Goal: Task Accomplishment & Management: Manage account settings

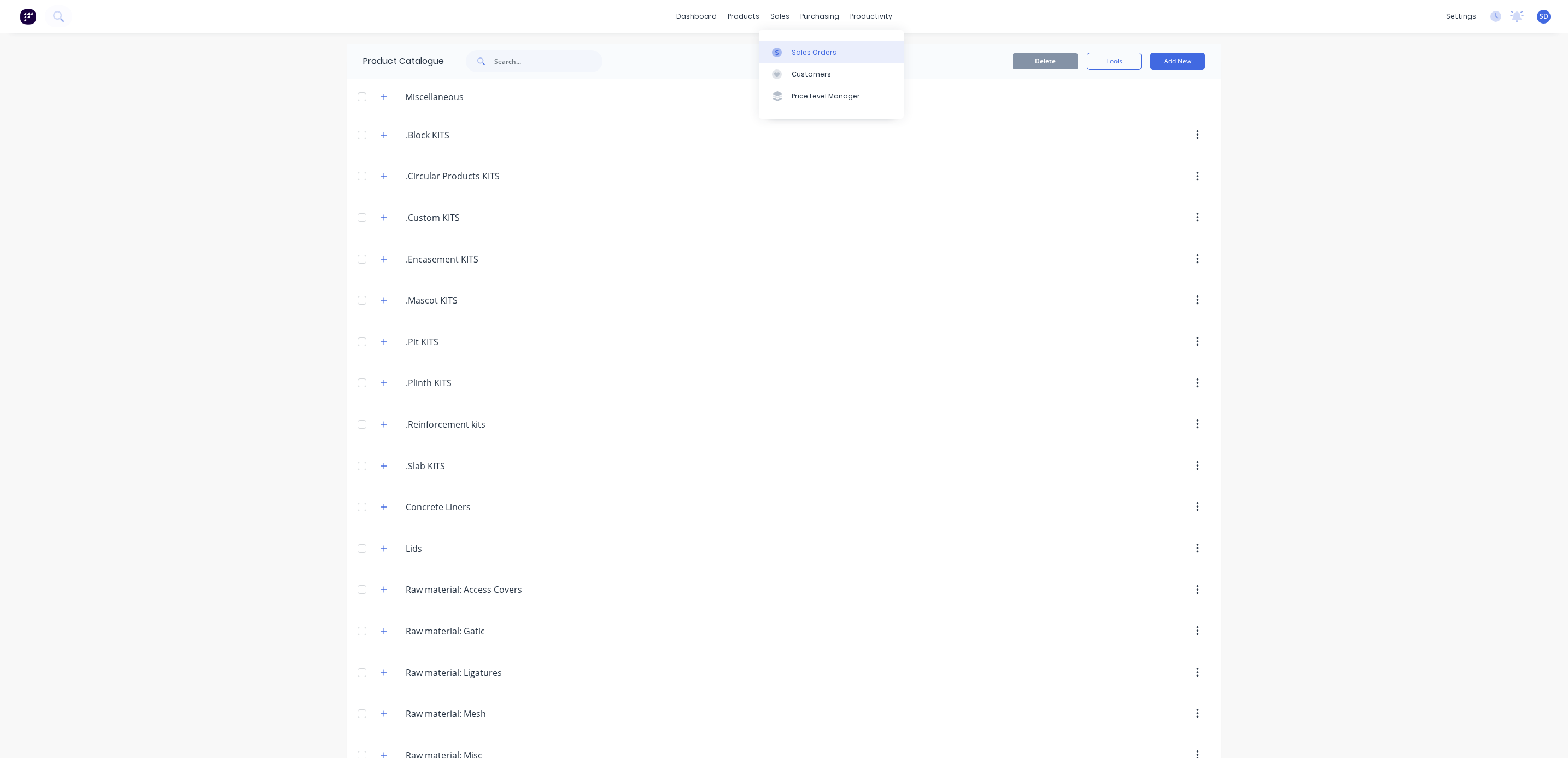
click at [802, 50] on div "Sales Orders" at bounding box center [815, 52] width 45 height 10
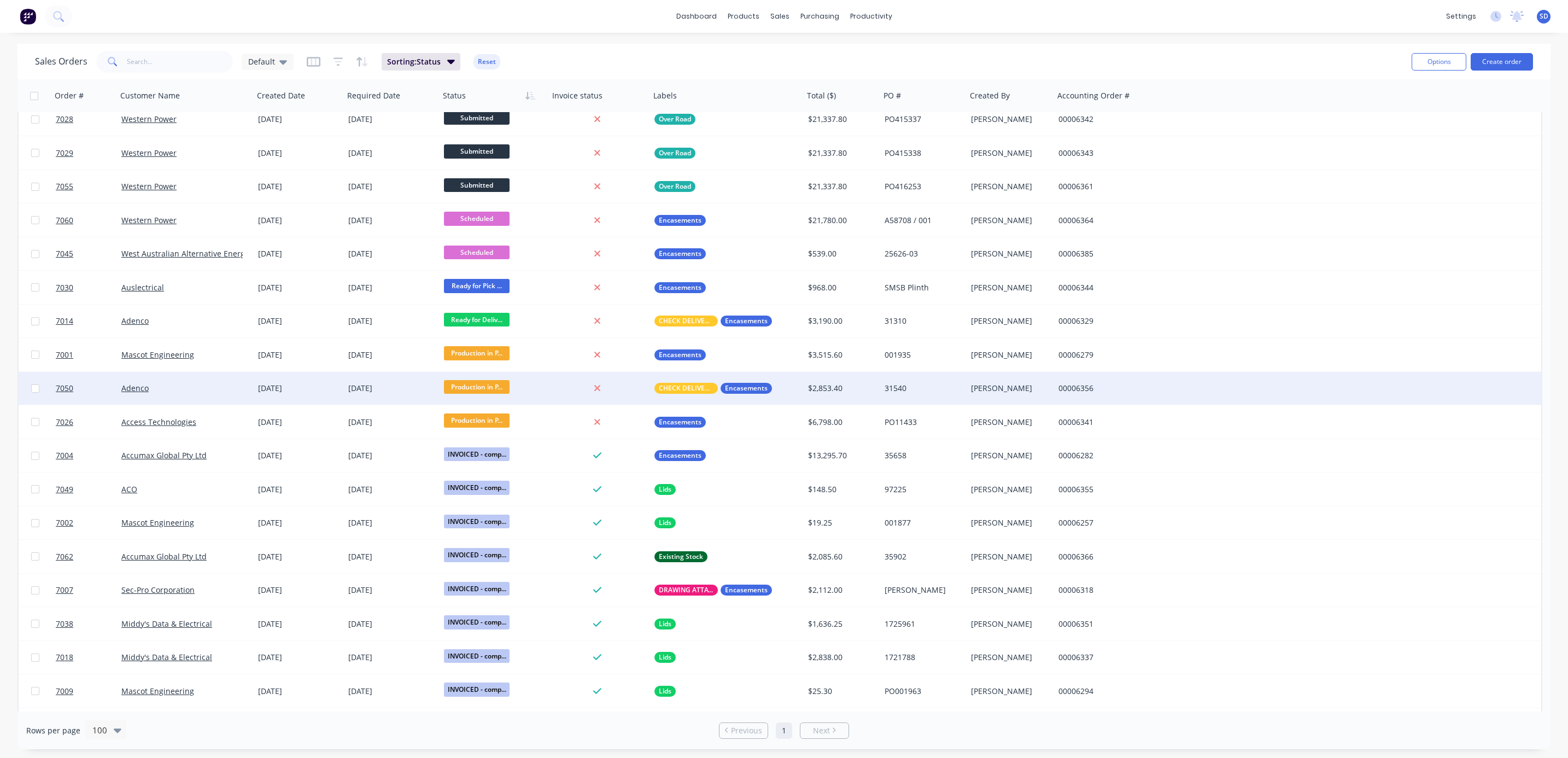
scroll to position [164, 0]
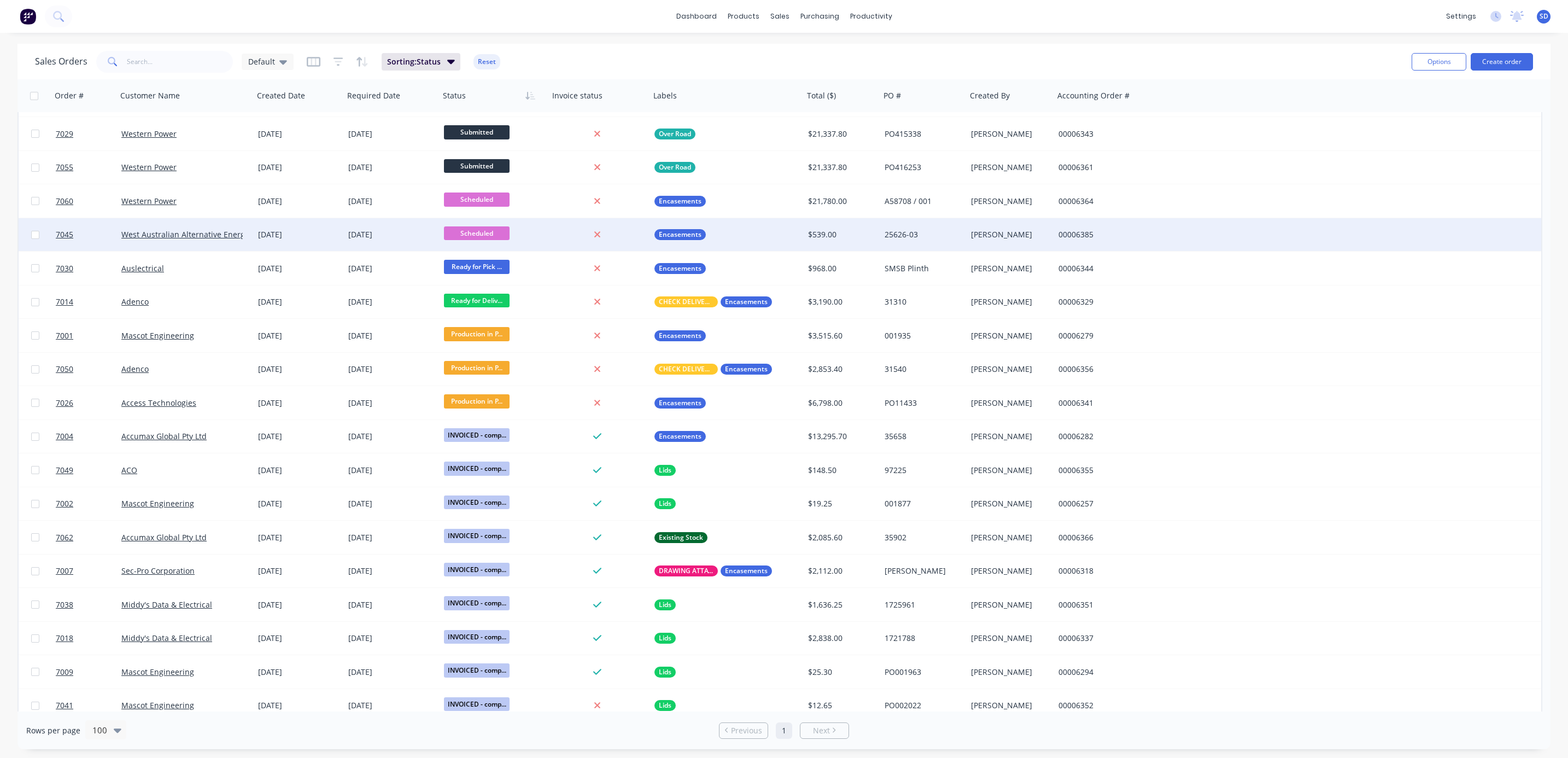
click at [245, 224] on div "West Australian Alternative Energy" at bounding box center [185, 234] width 136 height 33
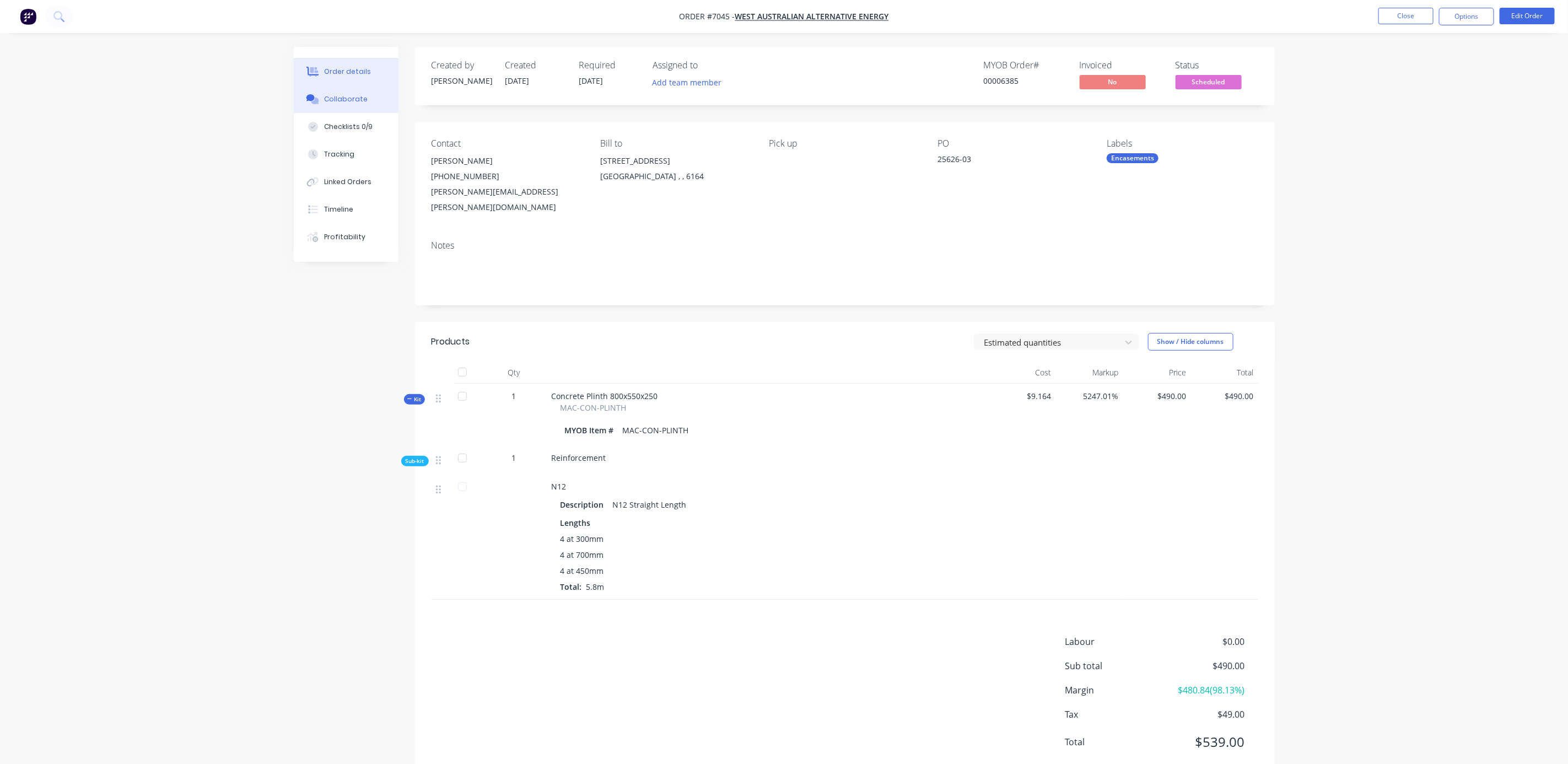
click at [348, 97] on div "Collaborate" at bounding box center [346, 99] width 43 height 10
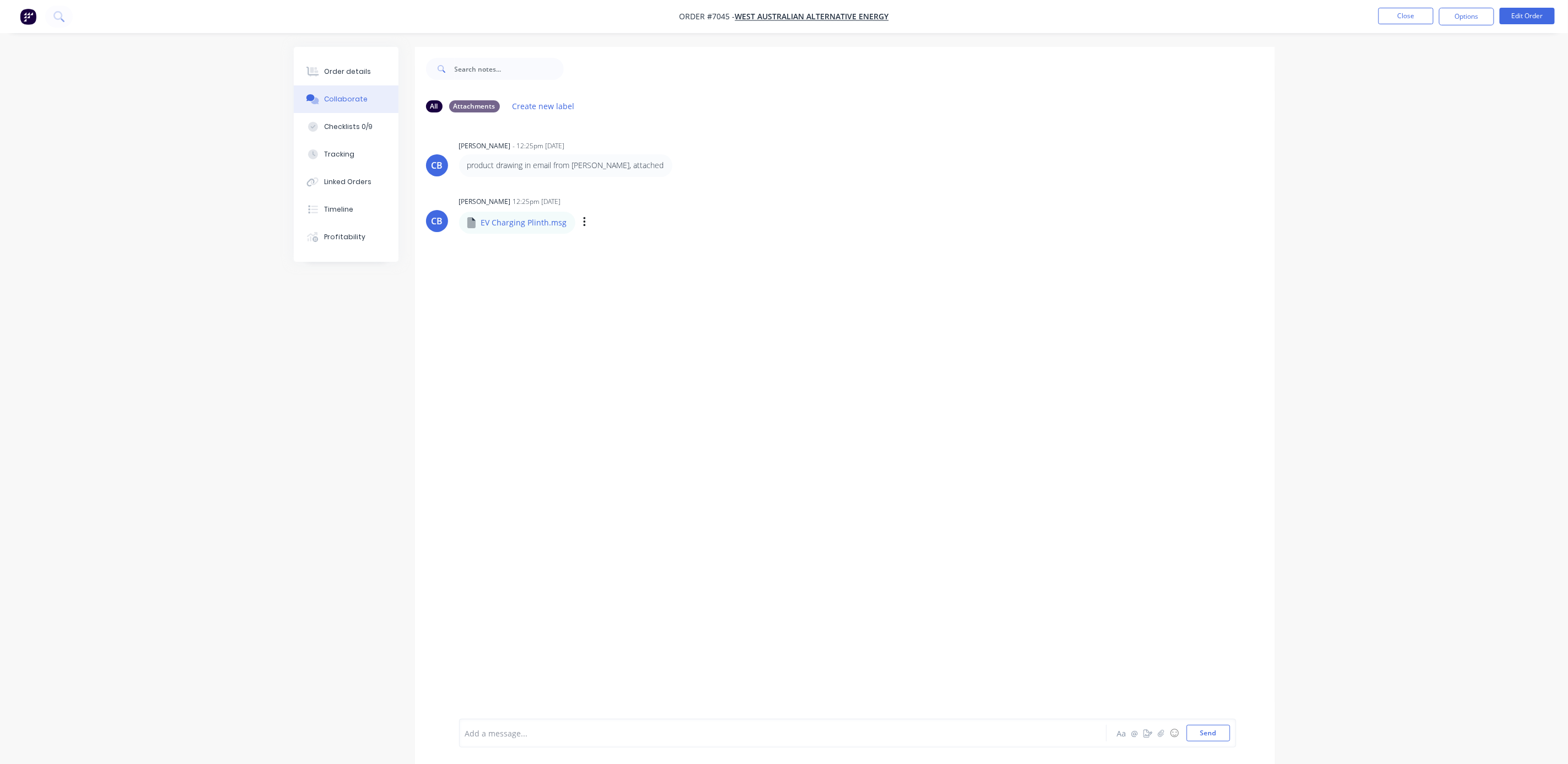
click at [494, 223] on p "EV Charging Plinth.msg" at bounding box center [524, 223] width 86 height 11
click at [584, 222] on button "button" at bounding box center [584, 222] width 4 height 16
click at [632, 244] on button "Download" at bounding box center [657, 251] width 124 height 25
click at [1422, 18] on button "Close" at bounding box center [1406, 16] width 55 height 16
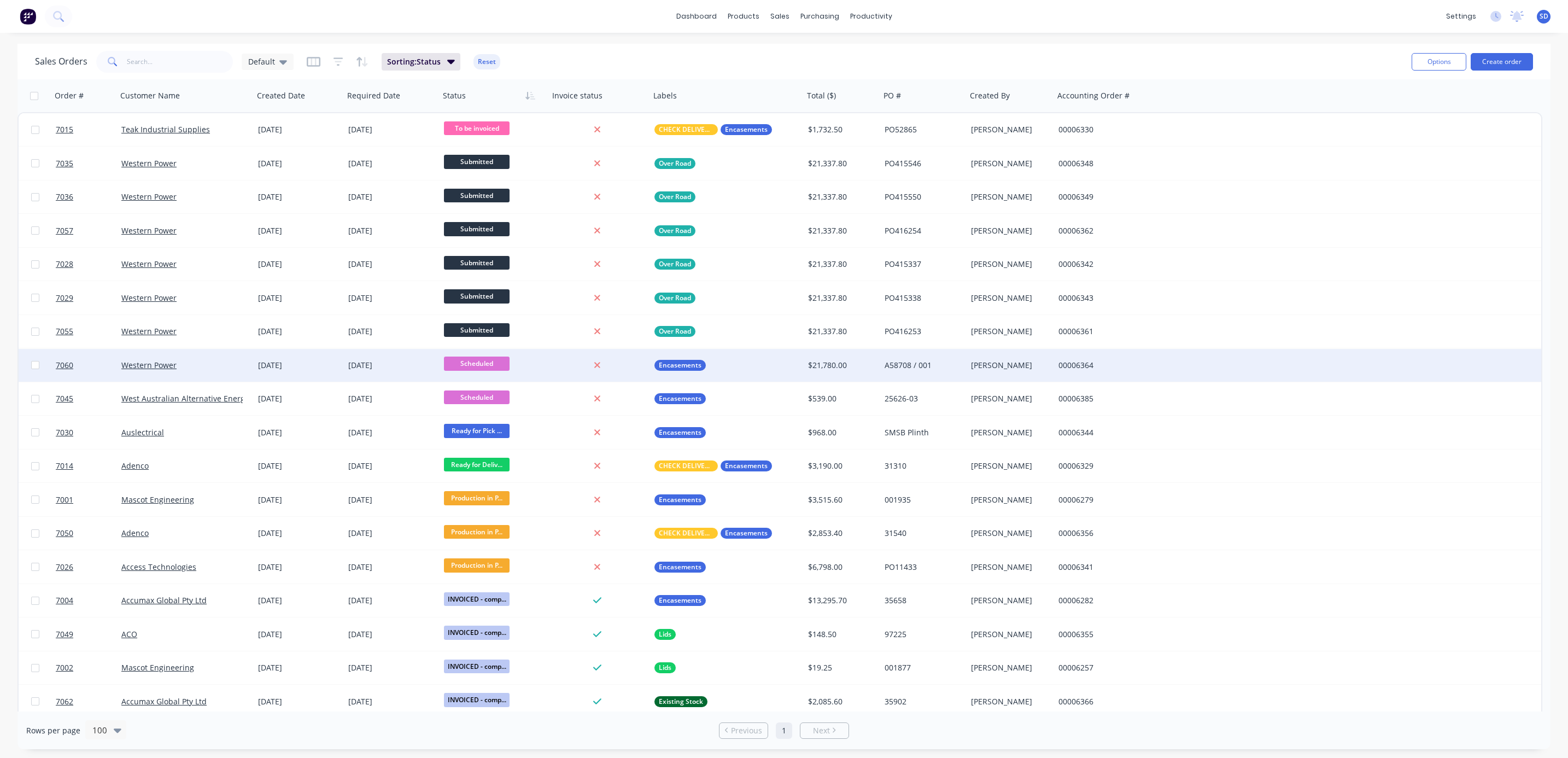
click at [219, 361] on div "Western Power" at bounding box center [182, 365] width 122 height 11
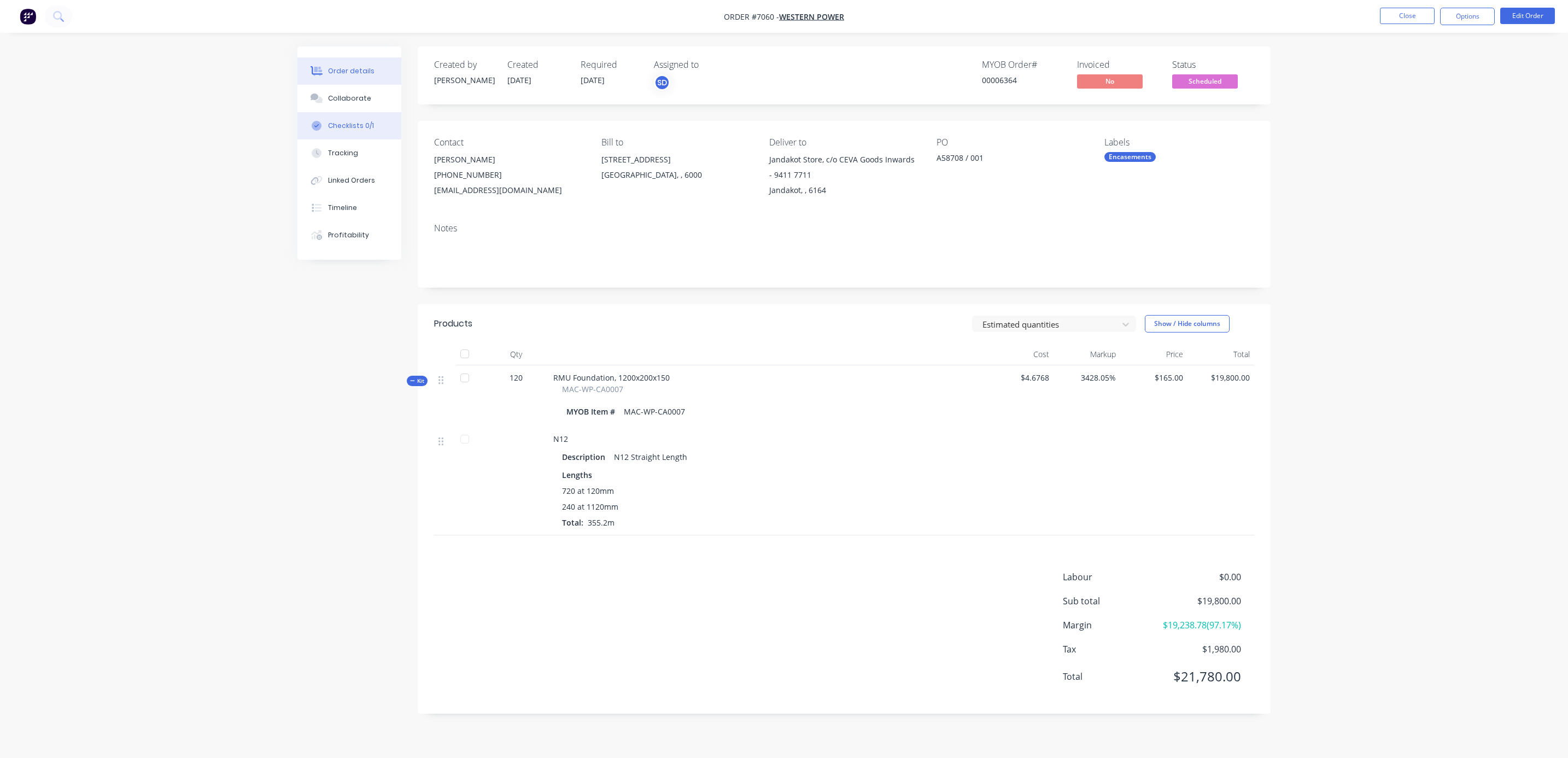
click at [355, 122] on div "Checklists 0/1" at bounding box center [351, 126] width 46 height 10
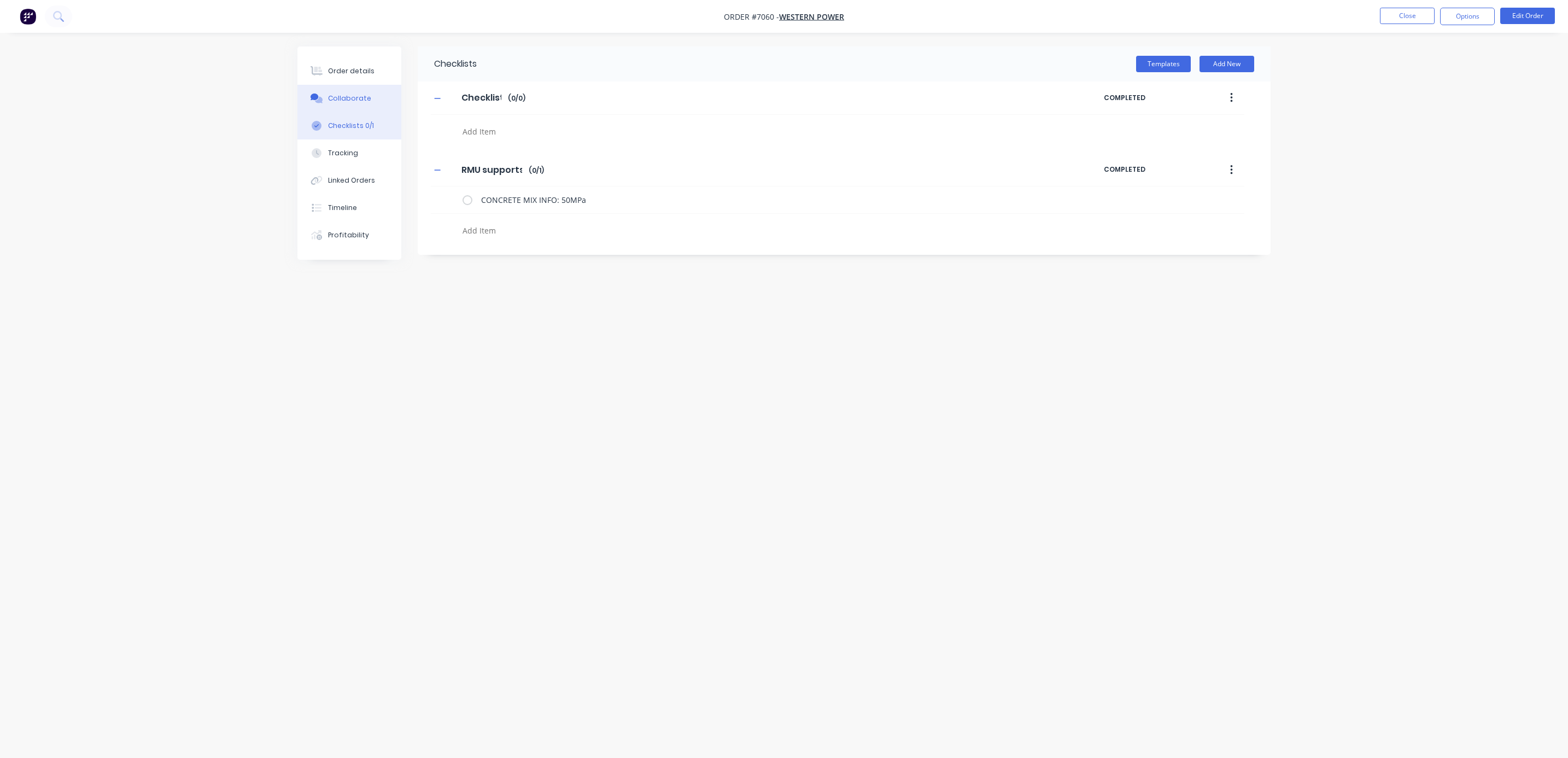
click at [345, 100] on div "Collaborate" at bounding box center [349, 98] width 43 height 10
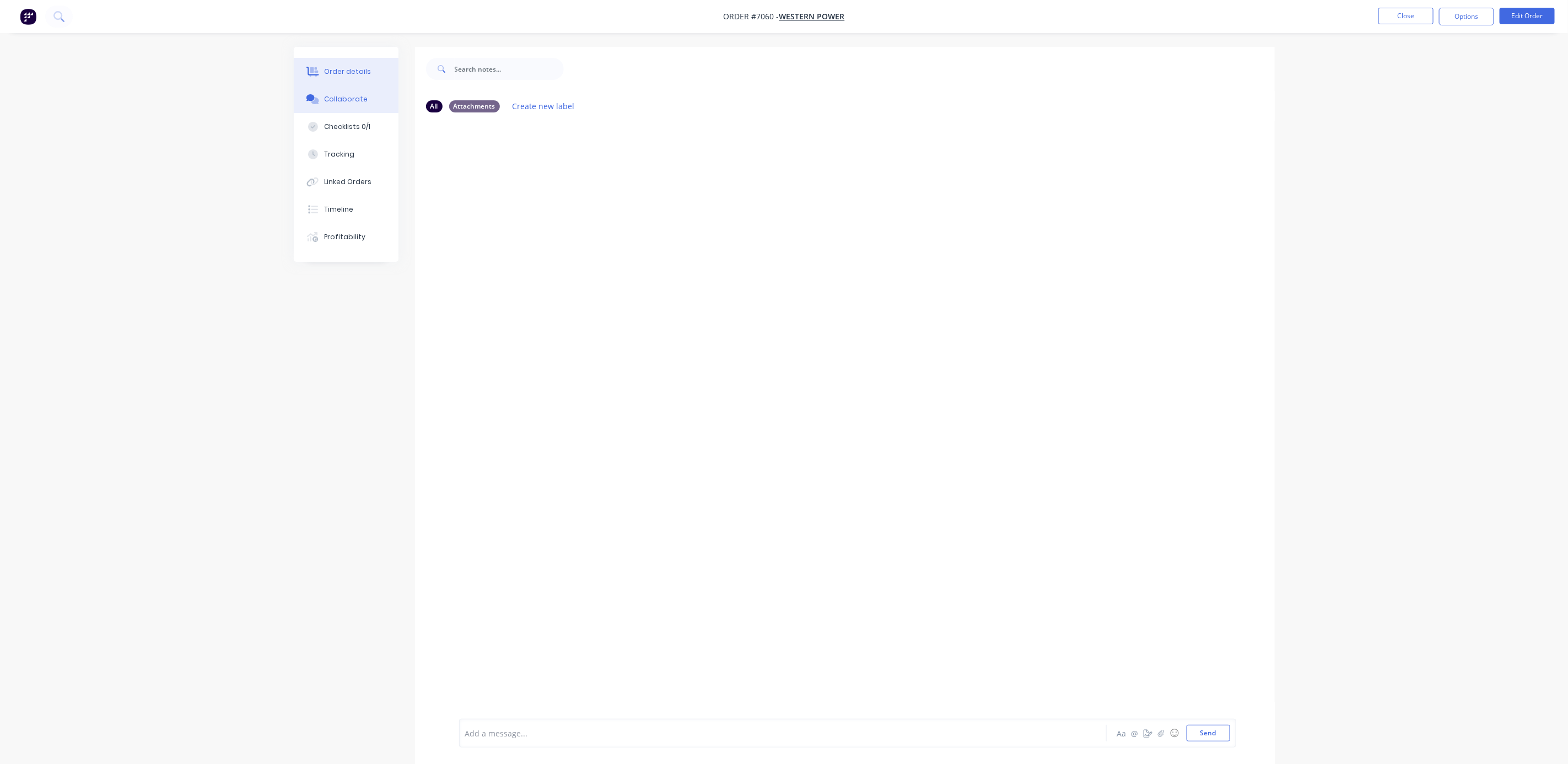
click at [340, 76] on div "Order details" at bounding box center [347, 72] width 47 height 10
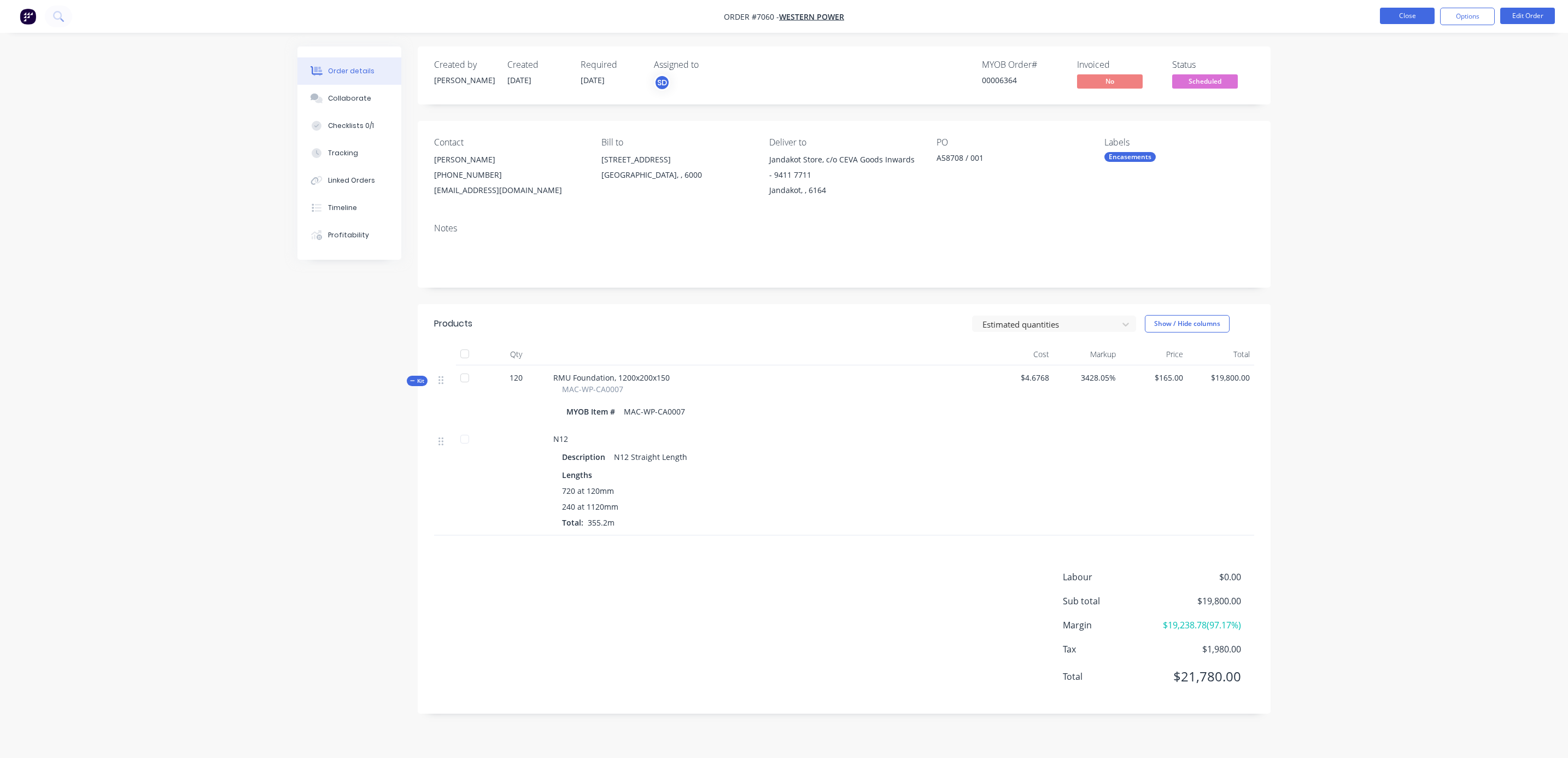
click at [1399, 13] on button "Close" at bounding box center [1408, 16] width 55 height 16
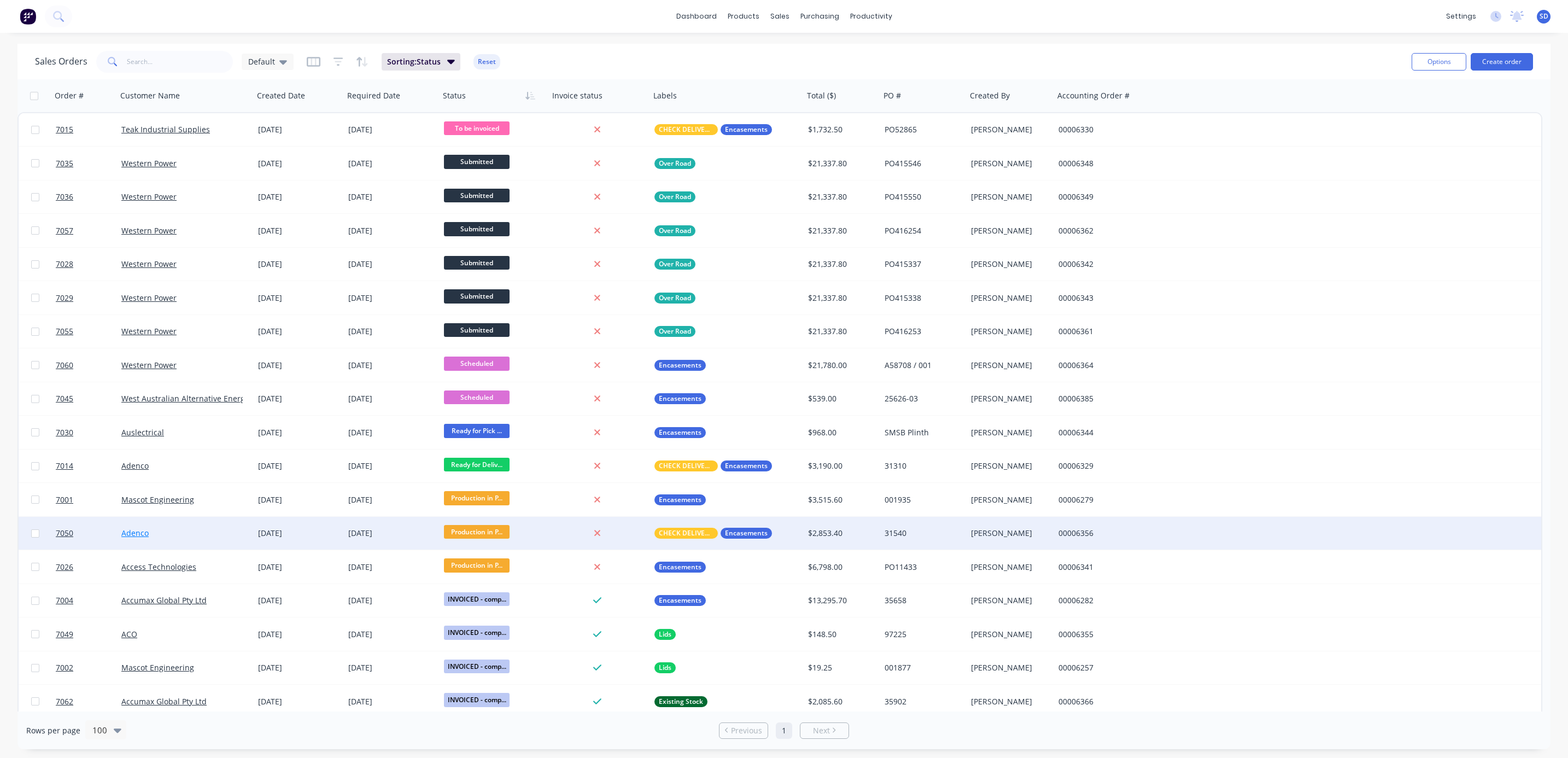
click at [128, 537] on link "Adenco" at bounding box center [135, 533] width 27 height 11
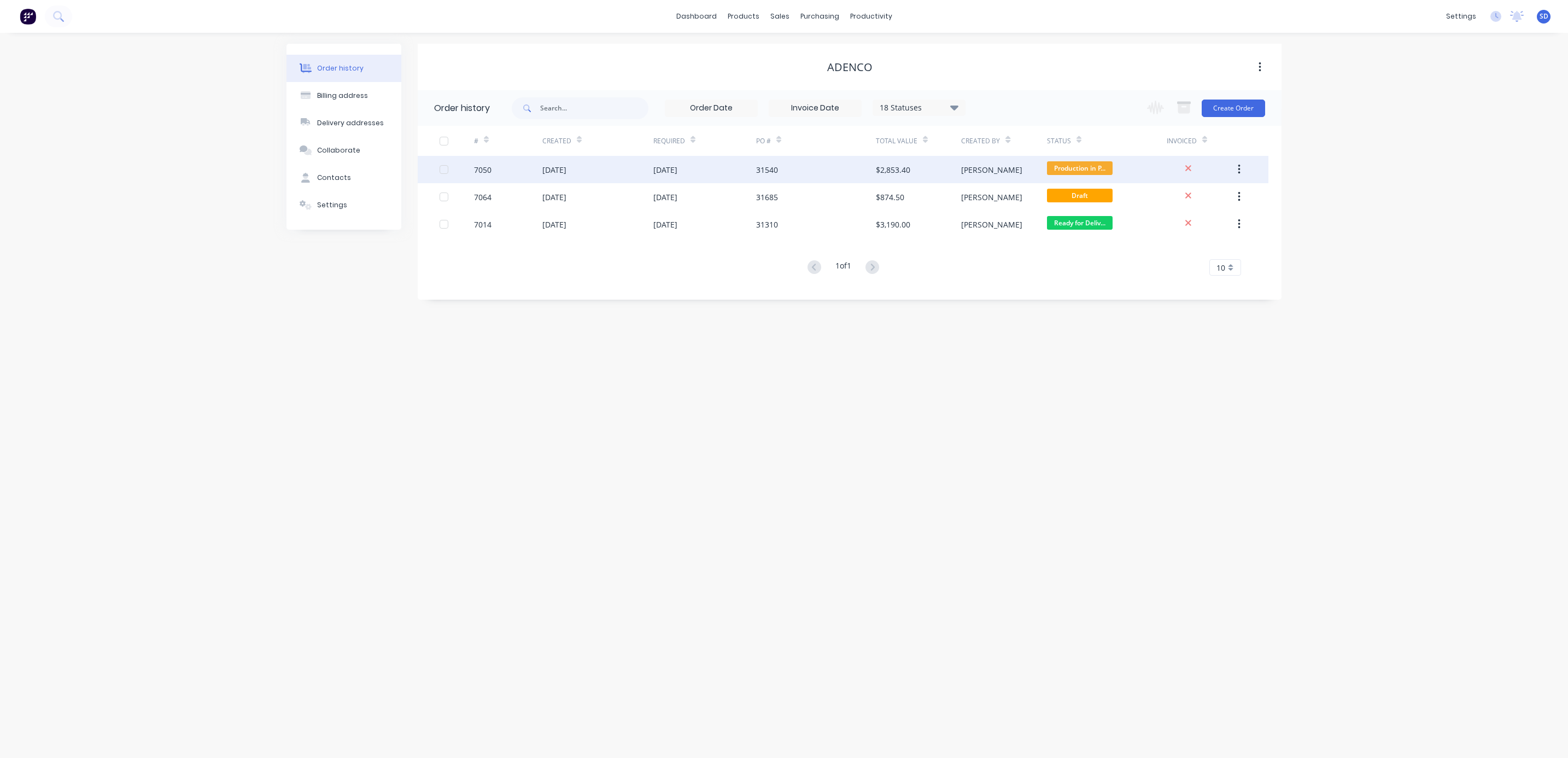
click at [730, 170] on div "14 Oct 2025" at bounding box center [705, 170] width 103 height 27
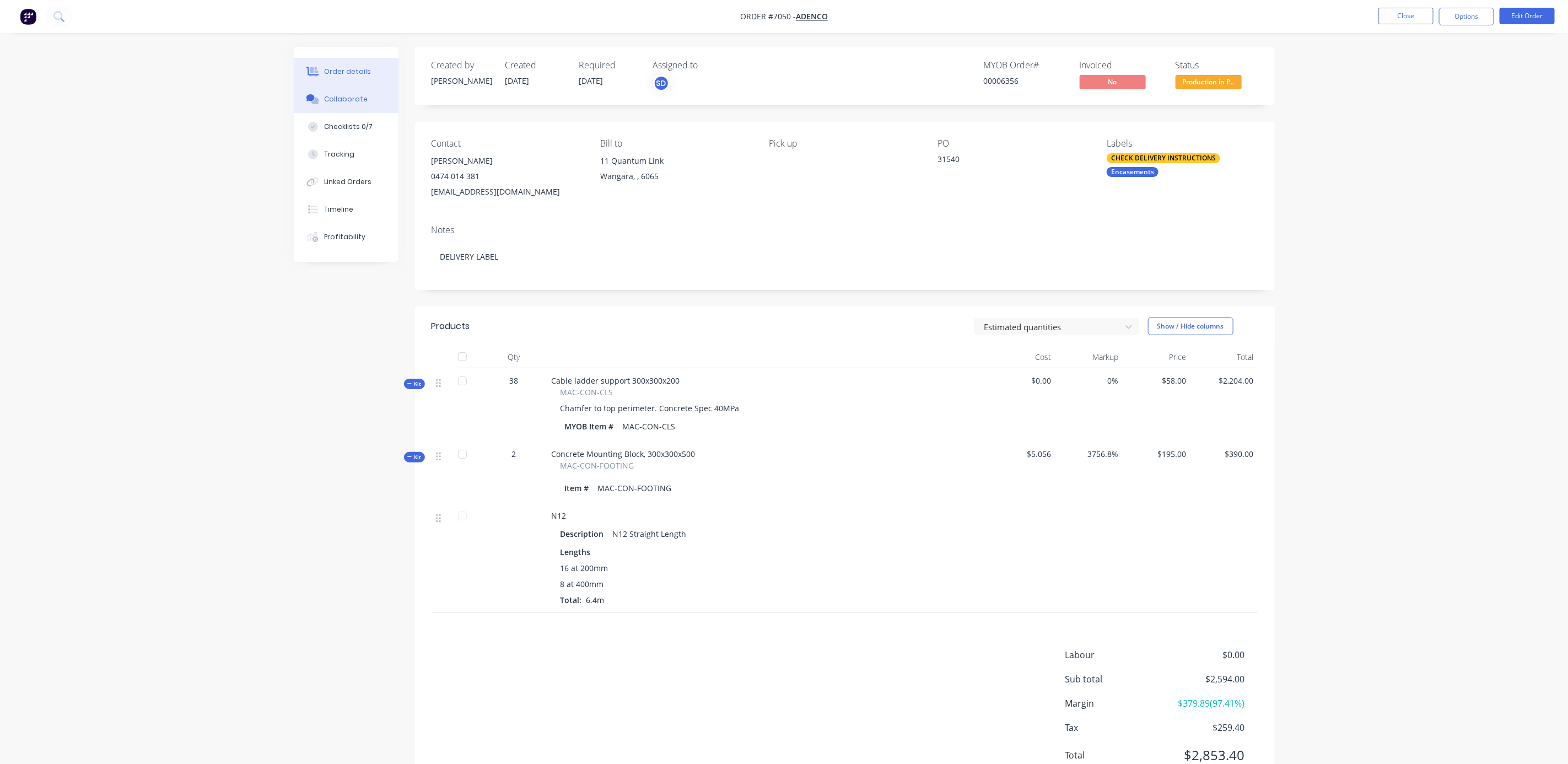
click at [344, 102] on div "Collaborate" at bounding box center [346, 99] width 43 height 10
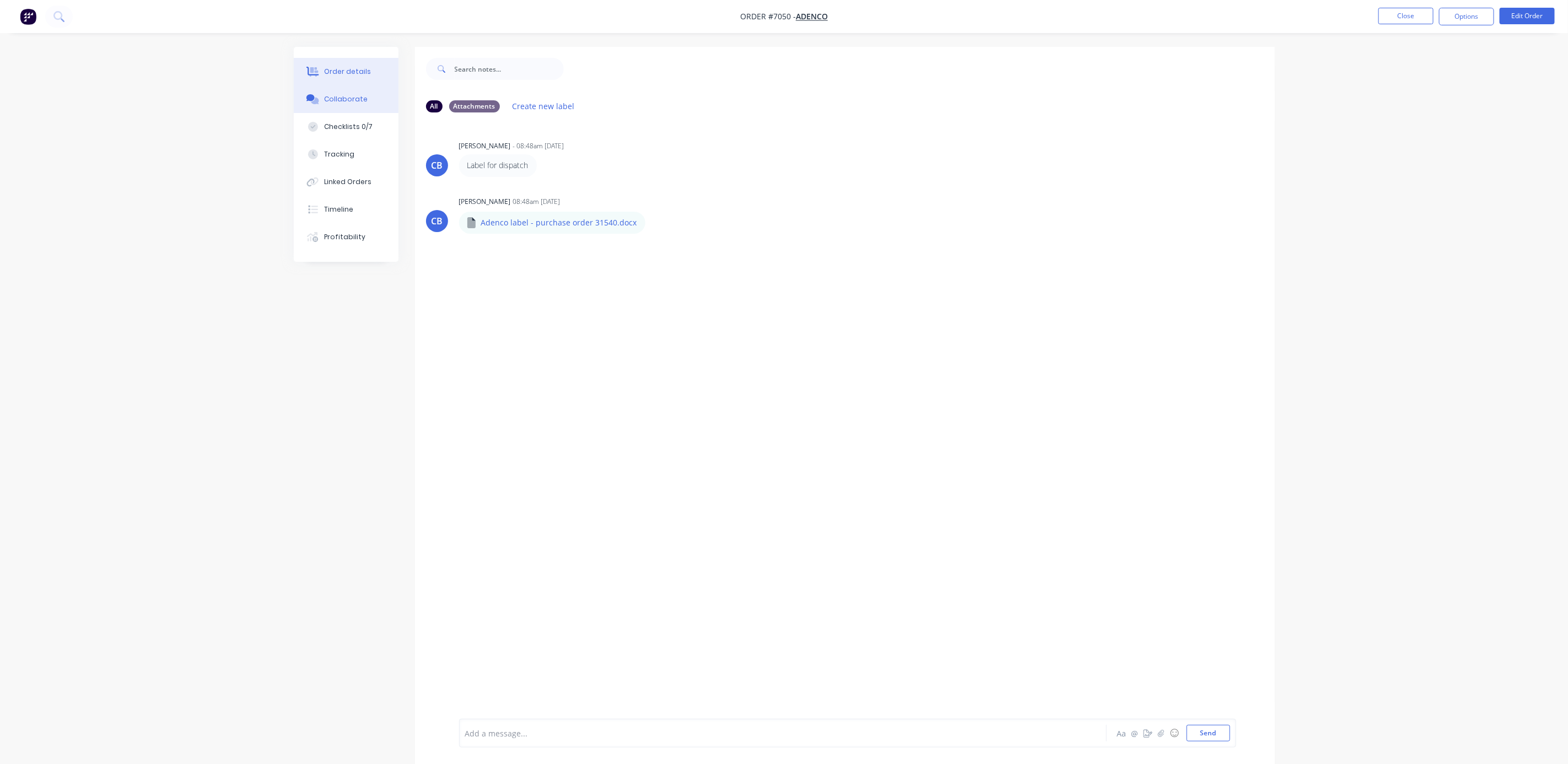
click at [349, 70] on div "Order details" at bounding box center [347, 72] width 47 height 10
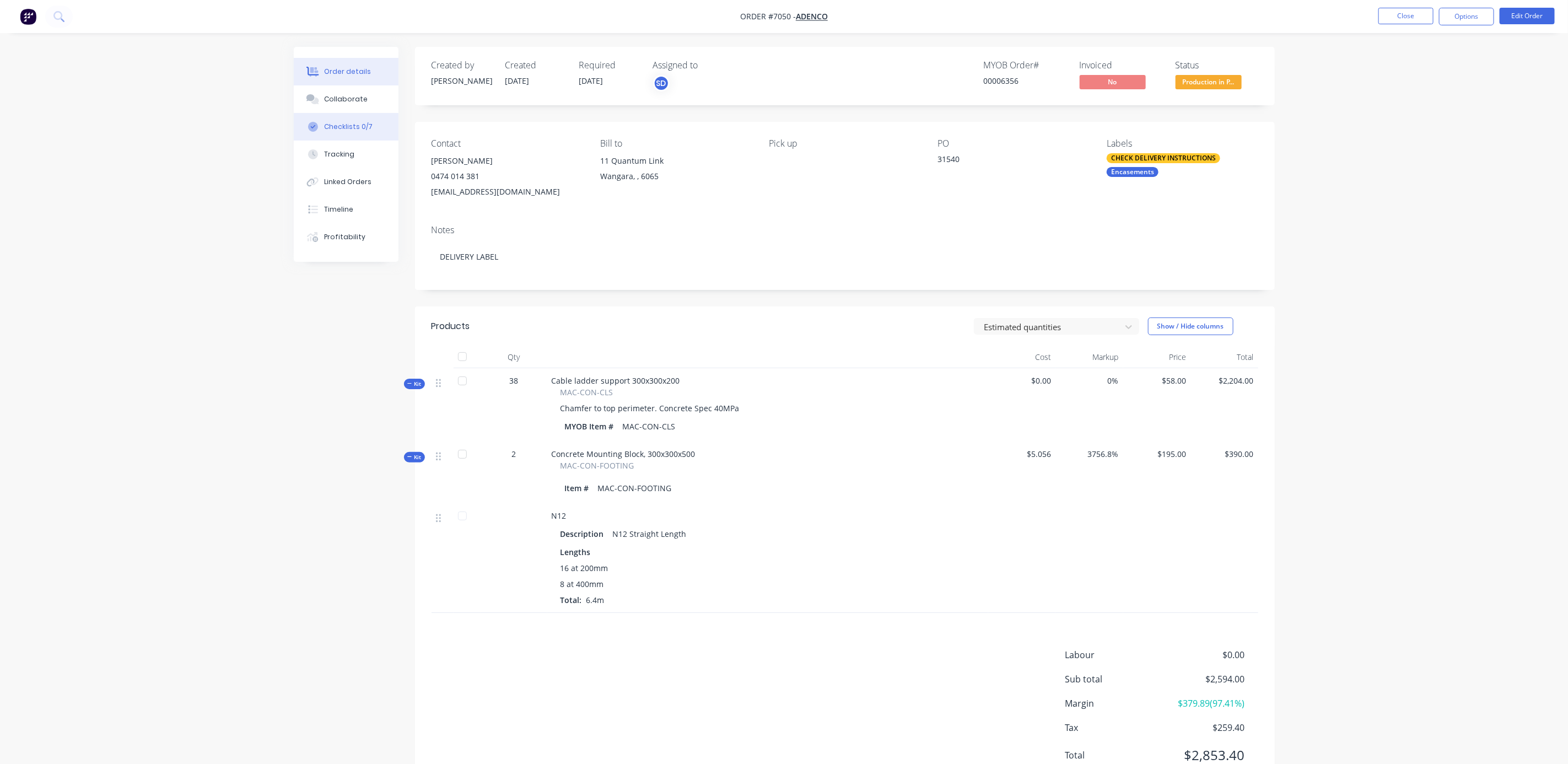
click at [354, 113] on button "Checklists 0/7" at bounding box center [346, 127] width 105 height 28
type textarea "x"
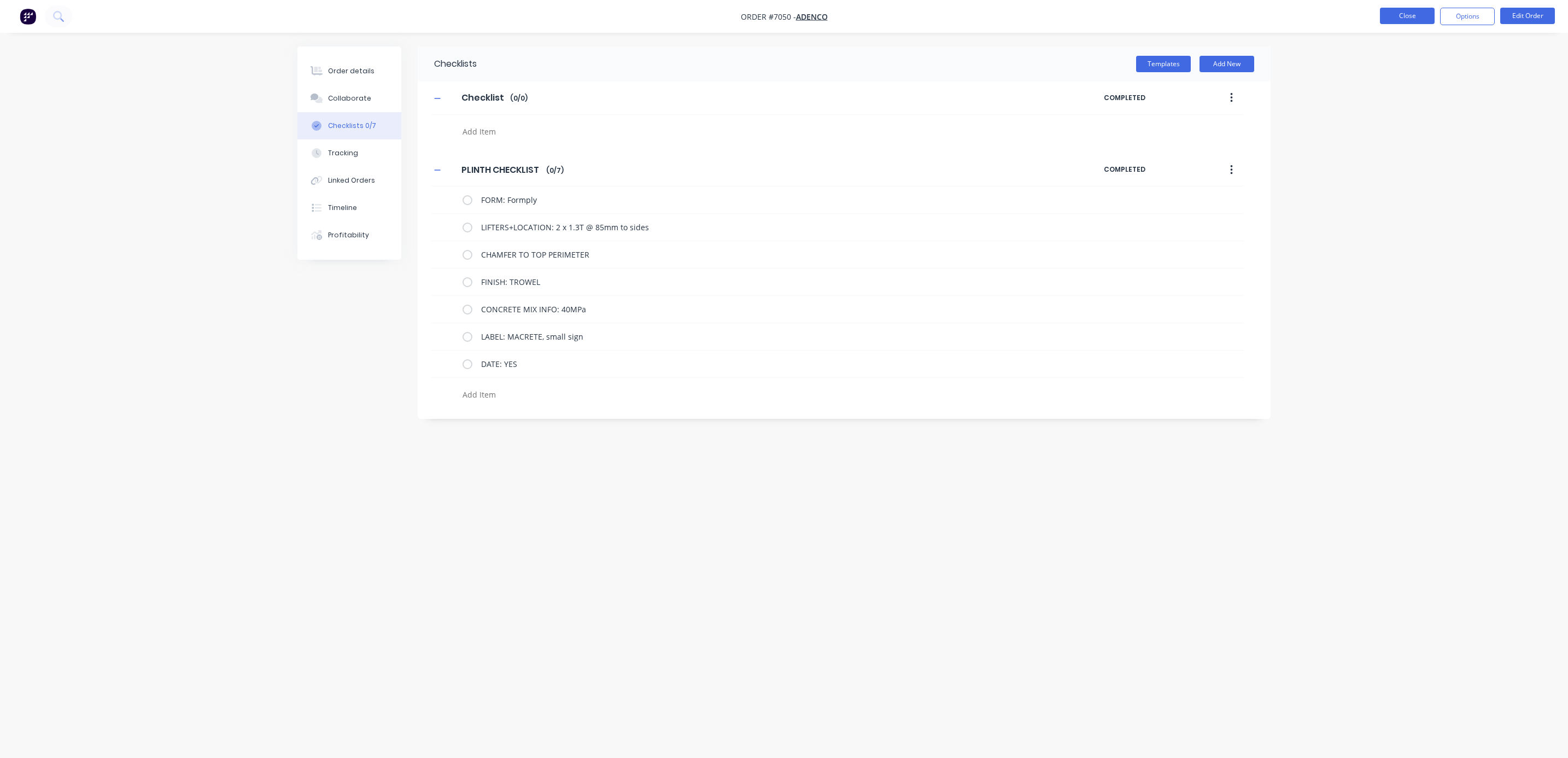
click at [1392, 16] on button "Close" at bounding box center [1408, 16] width 55 height 16
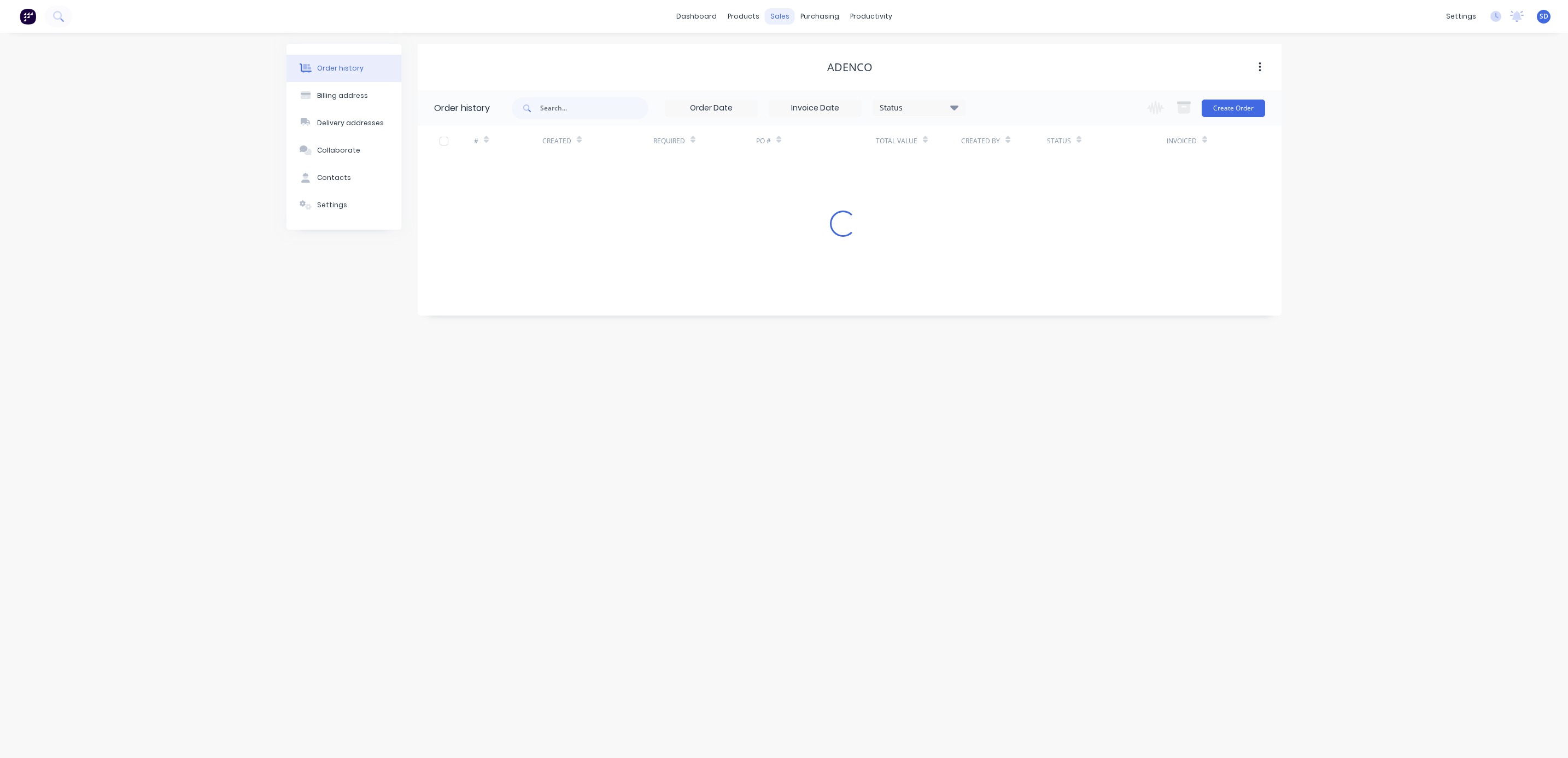
click at [779, 15] on div "sales" at bounding box center [780, 16] width 30 height 16
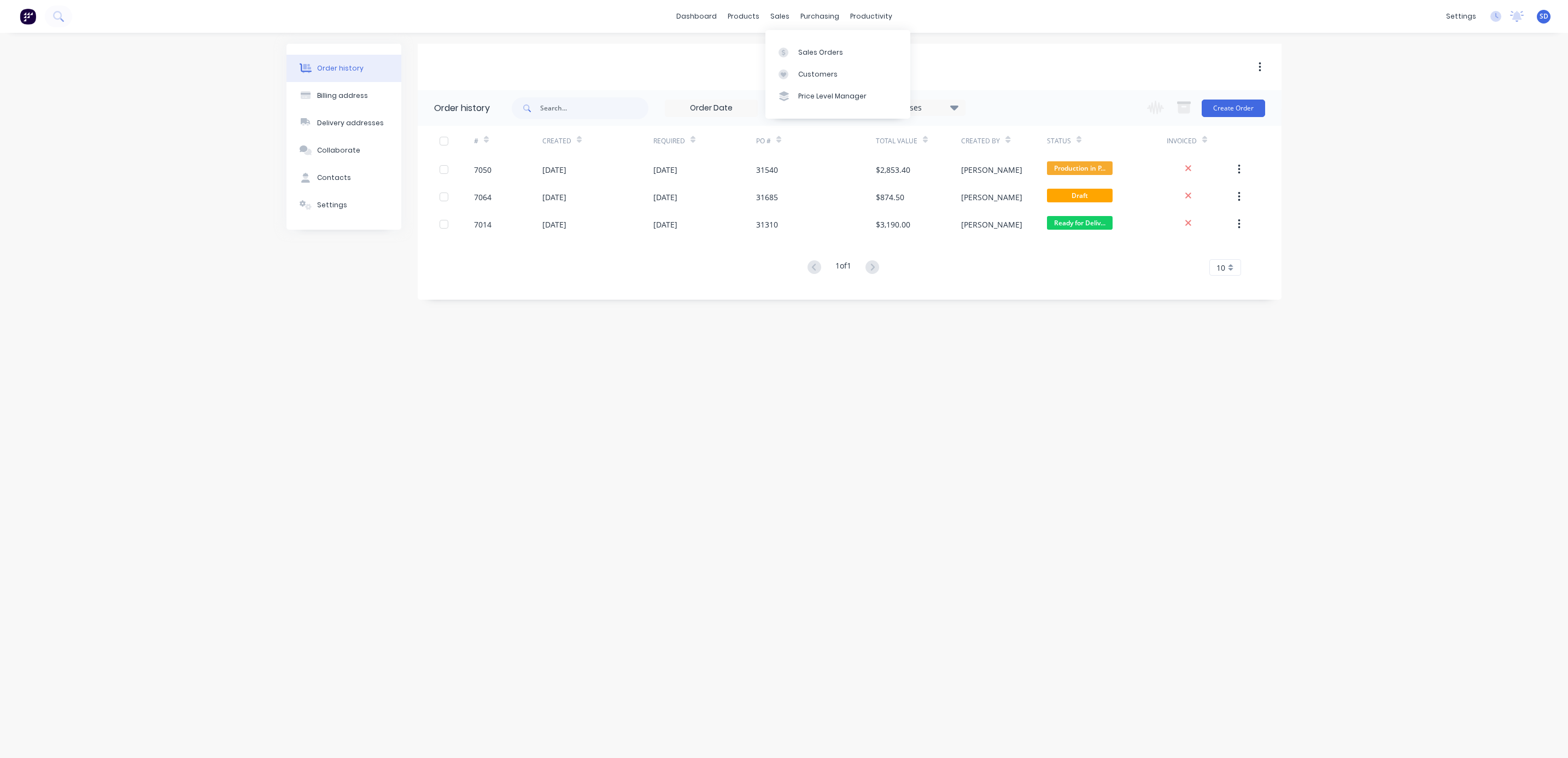
click at [778, 22] on div "sales" at bounding box center [780, 16] width 30 height 16
click at [803, 64] on link "Customers" at bounding box center [838, 74] width 145 height 22
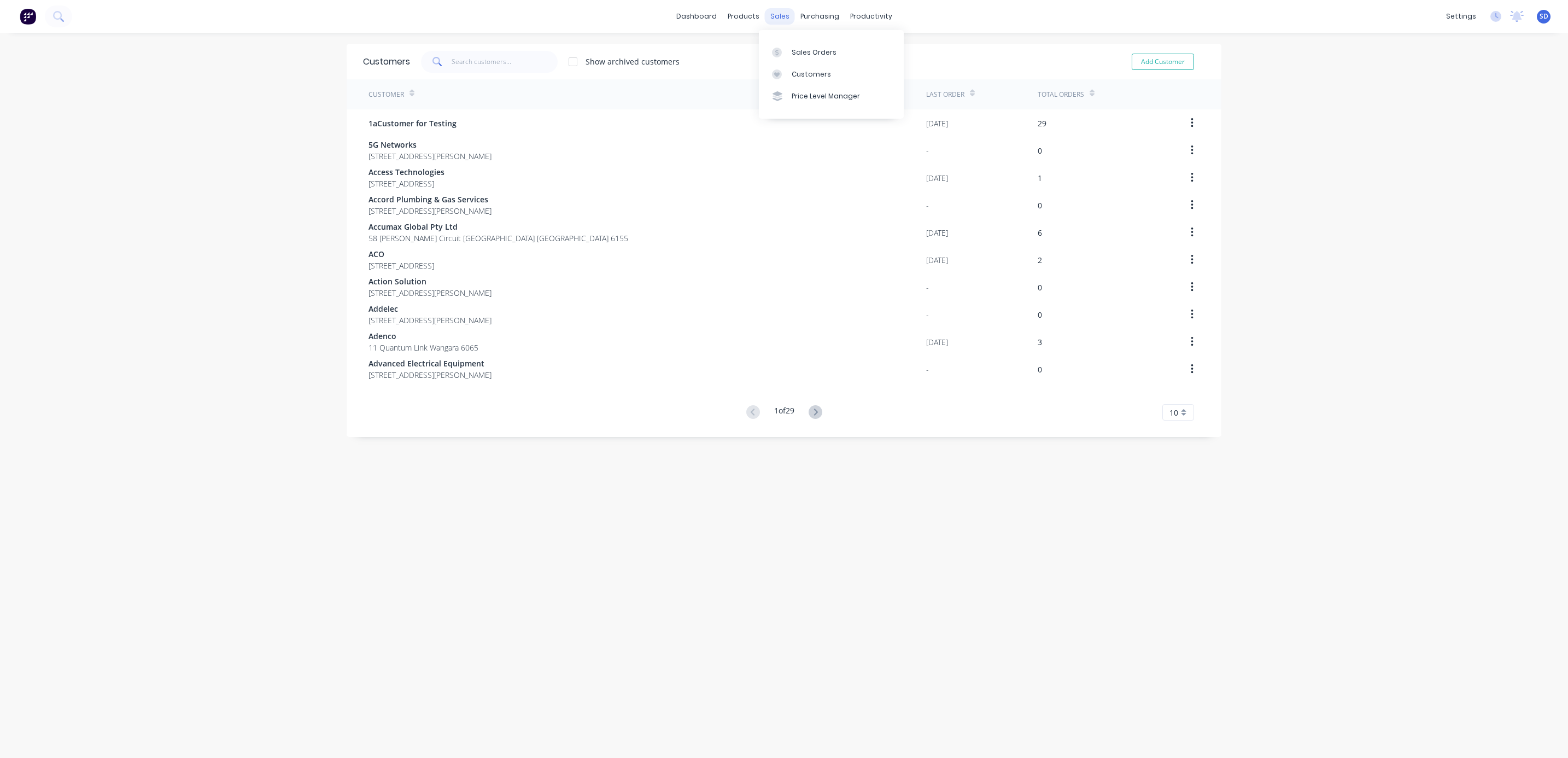
click at [774, 21] on div "sales" at bounding box center [780, 16] width 30 height 16
click at [786, 46] on link "Sales Orders" at bounding box center [831, 52] width 145 height 22
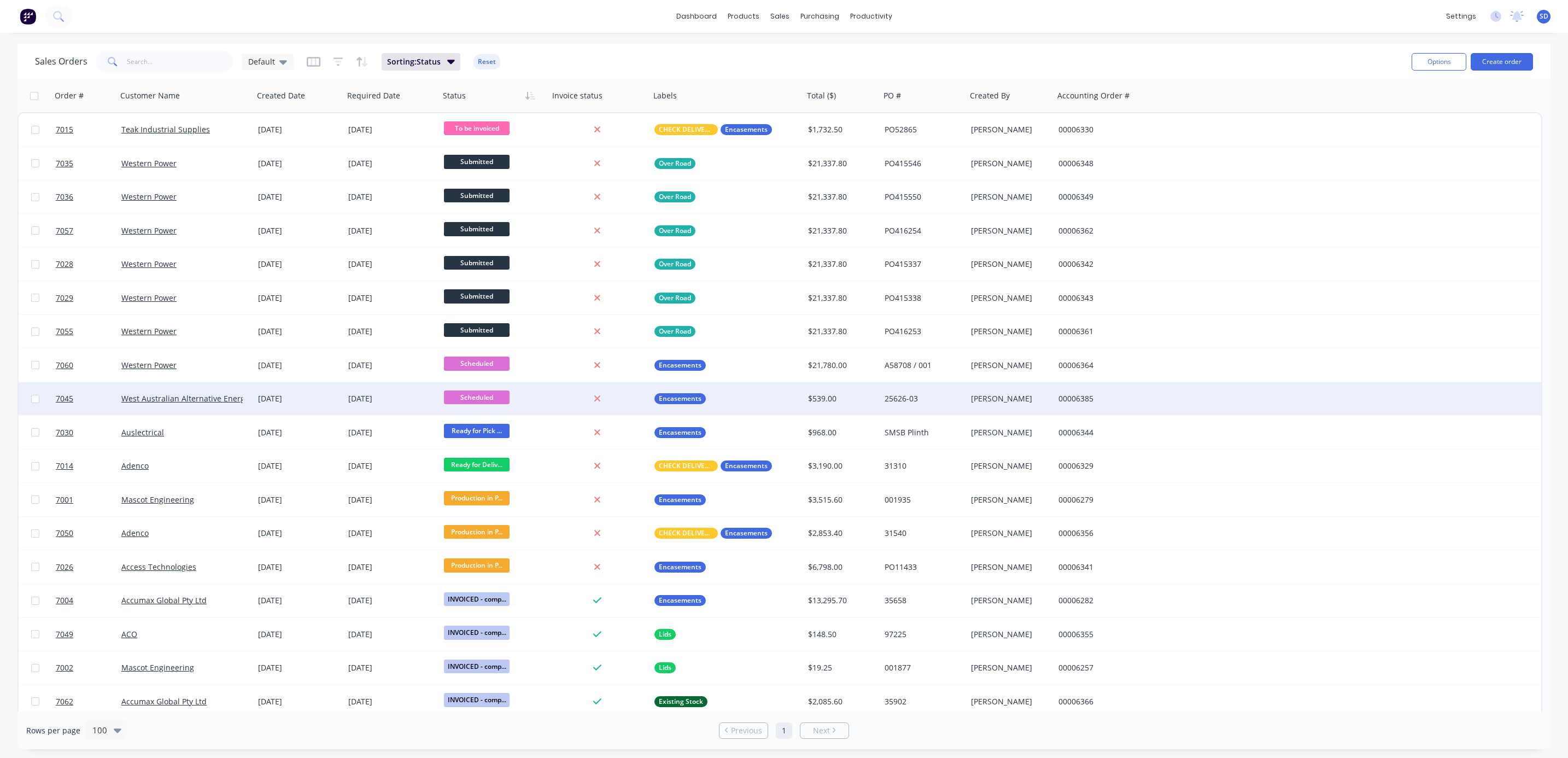
click at [191, 390] on div "West Australian Alternative Energy" at bounding box center [185, 398] width 136 height 33
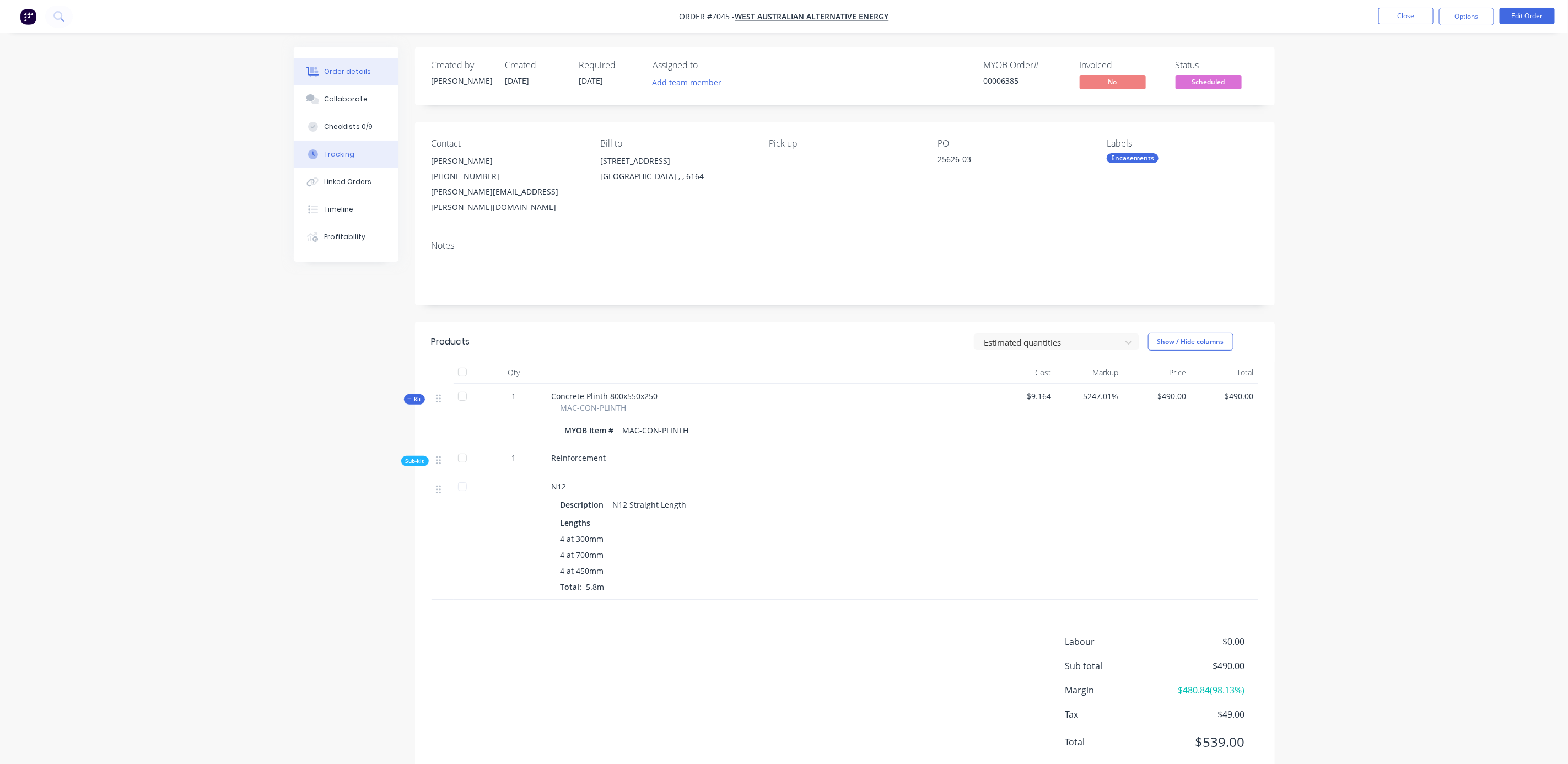
drag, startPoint x: 349, startPoint y: 118, endPoint x: 385, endPoint y: 162, distance: 56.9
click at [349, 119] on button "Checklists 0/9" at bounding box center [346, 127] width 105 height 28
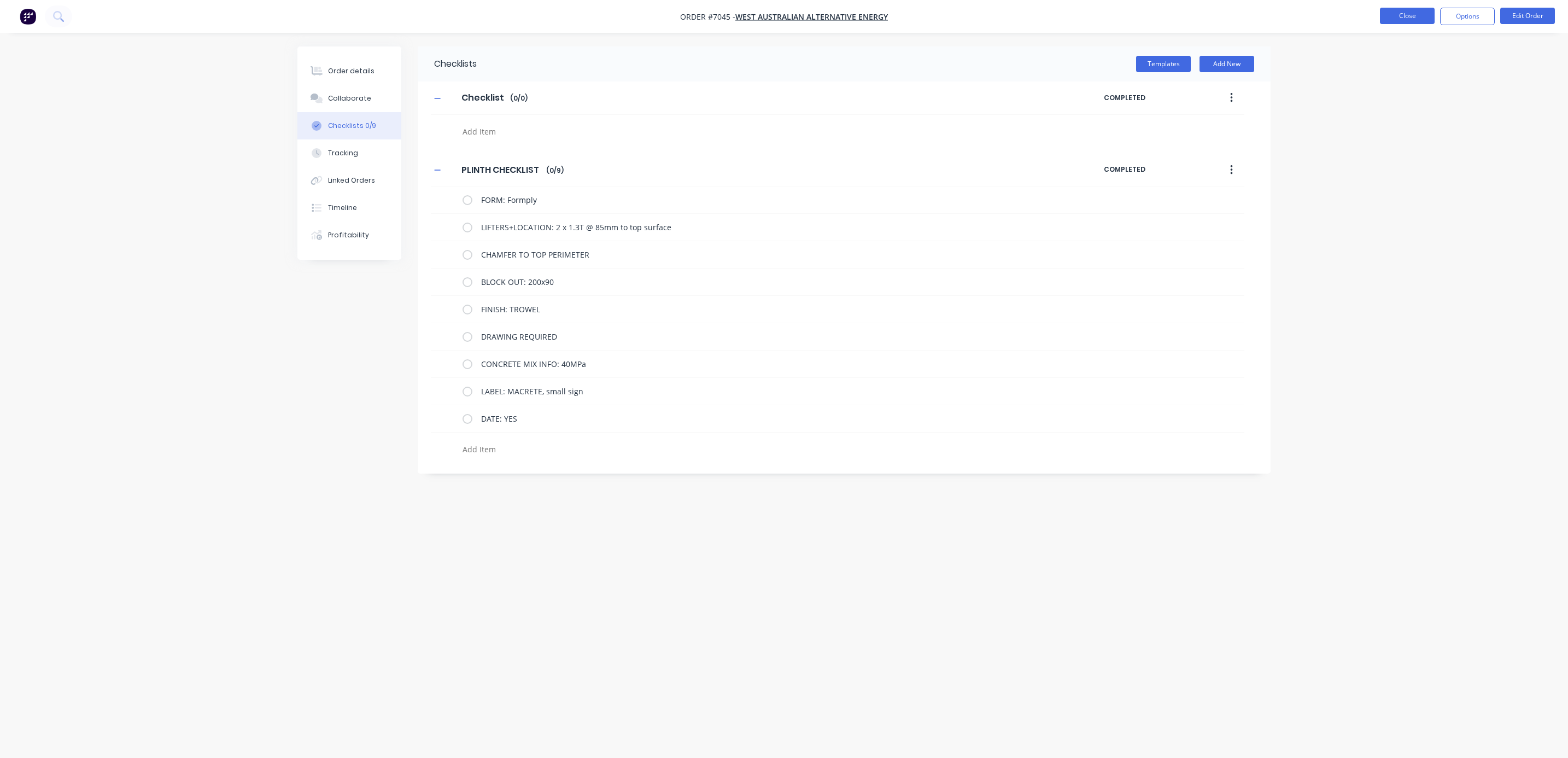
click at [1423, 9] on button "Close" at bounding box center [1408, 16] width 55 height 16
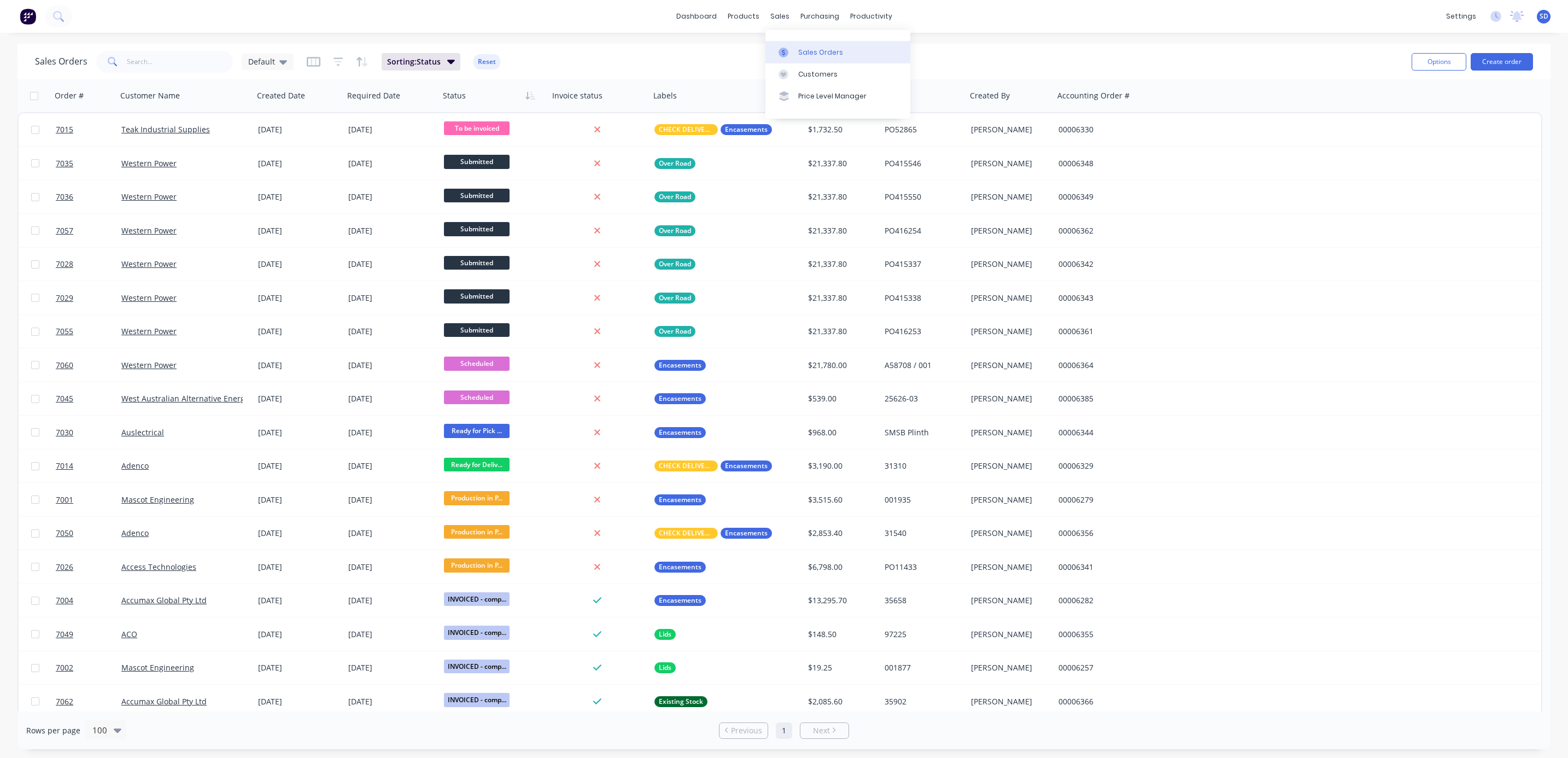
click at [796, 47] on link "Sales Orders" at bounding box center [838, 52] width 145 height 22
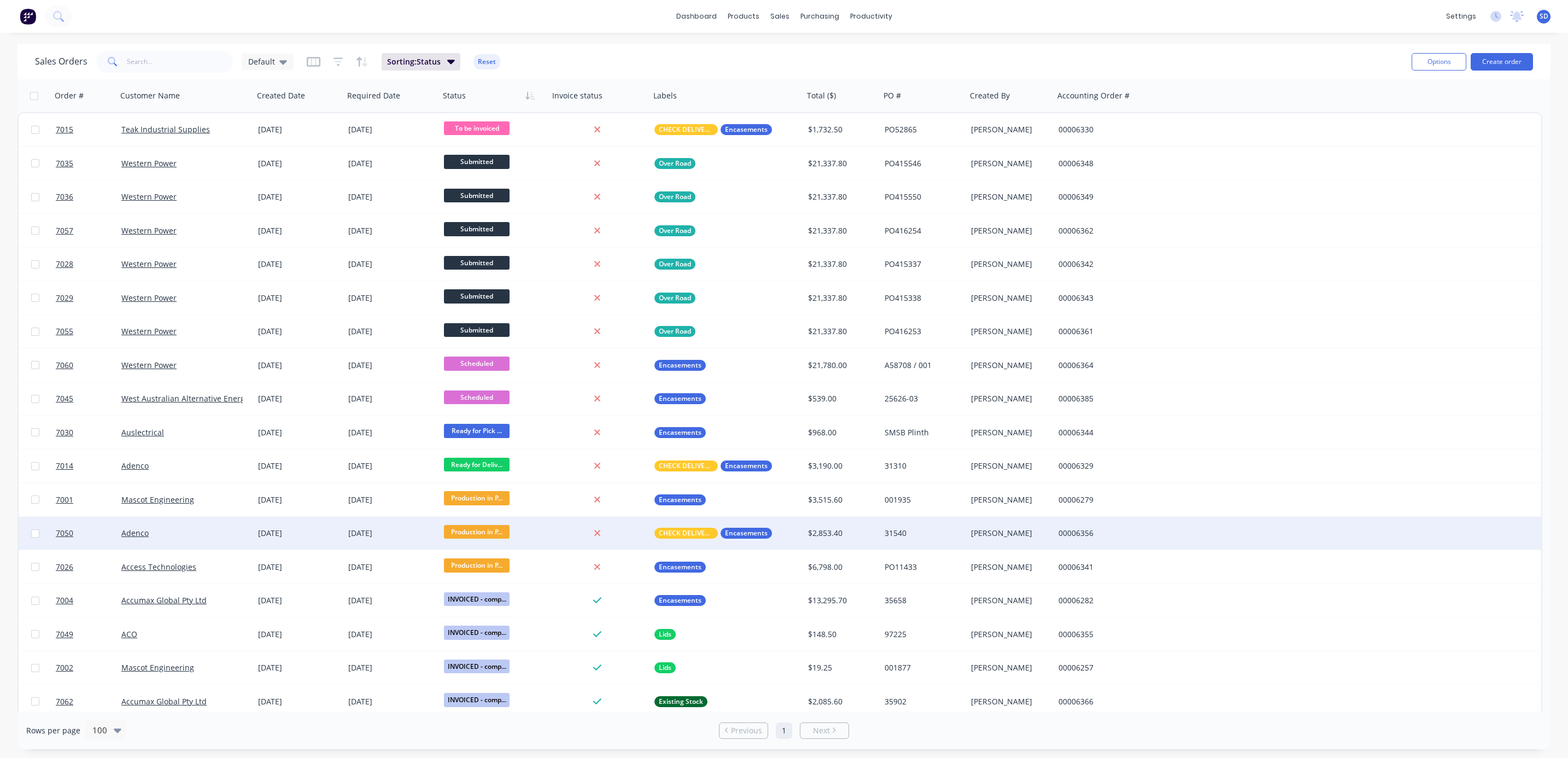
click at [182, 529] on div "Adenco" at bounding box center [182, 534] width 122 height 11
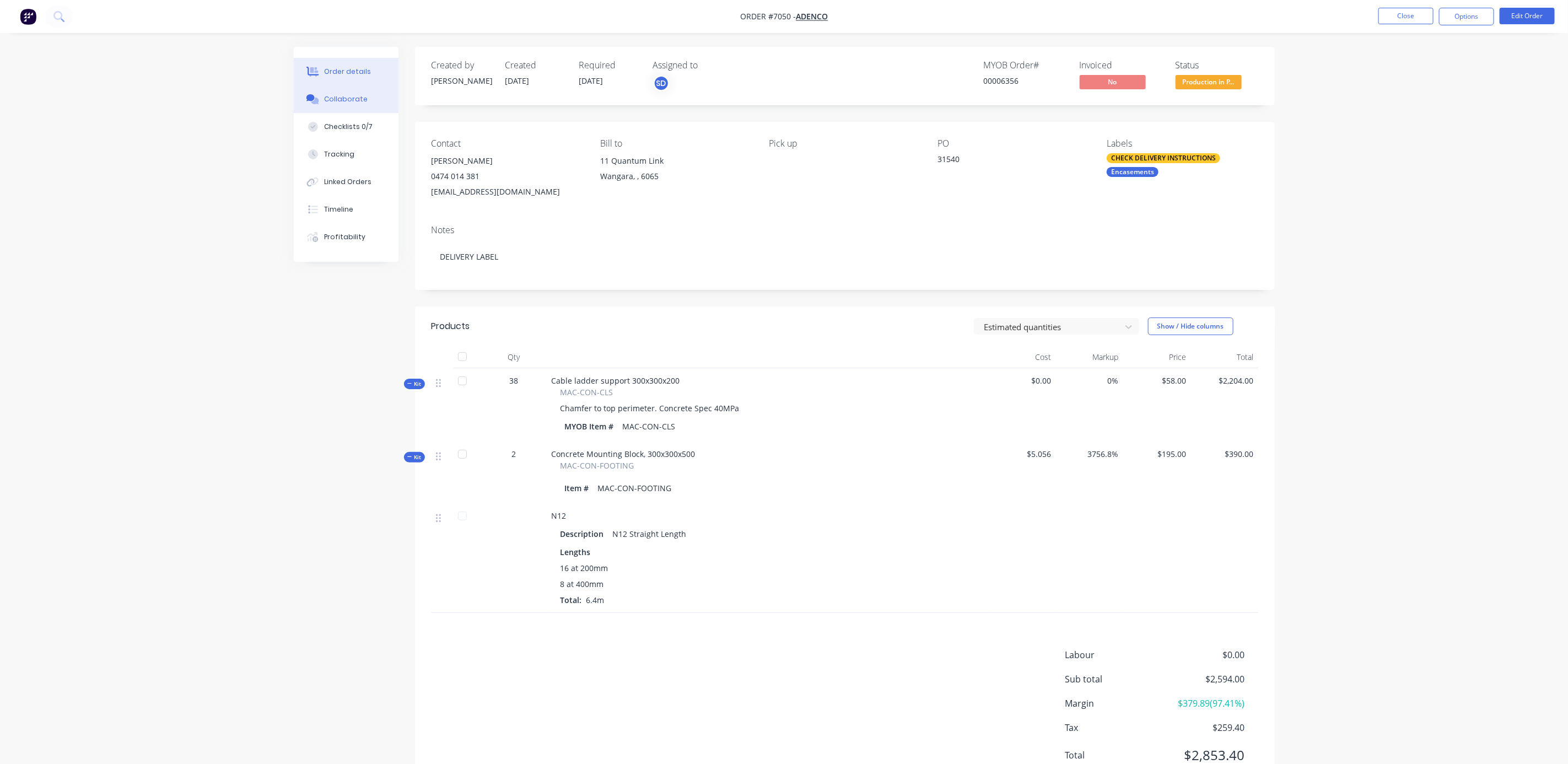
click at [342, 98] on div "Collaborate" at bounding box center [346, 99] width 43 height 10
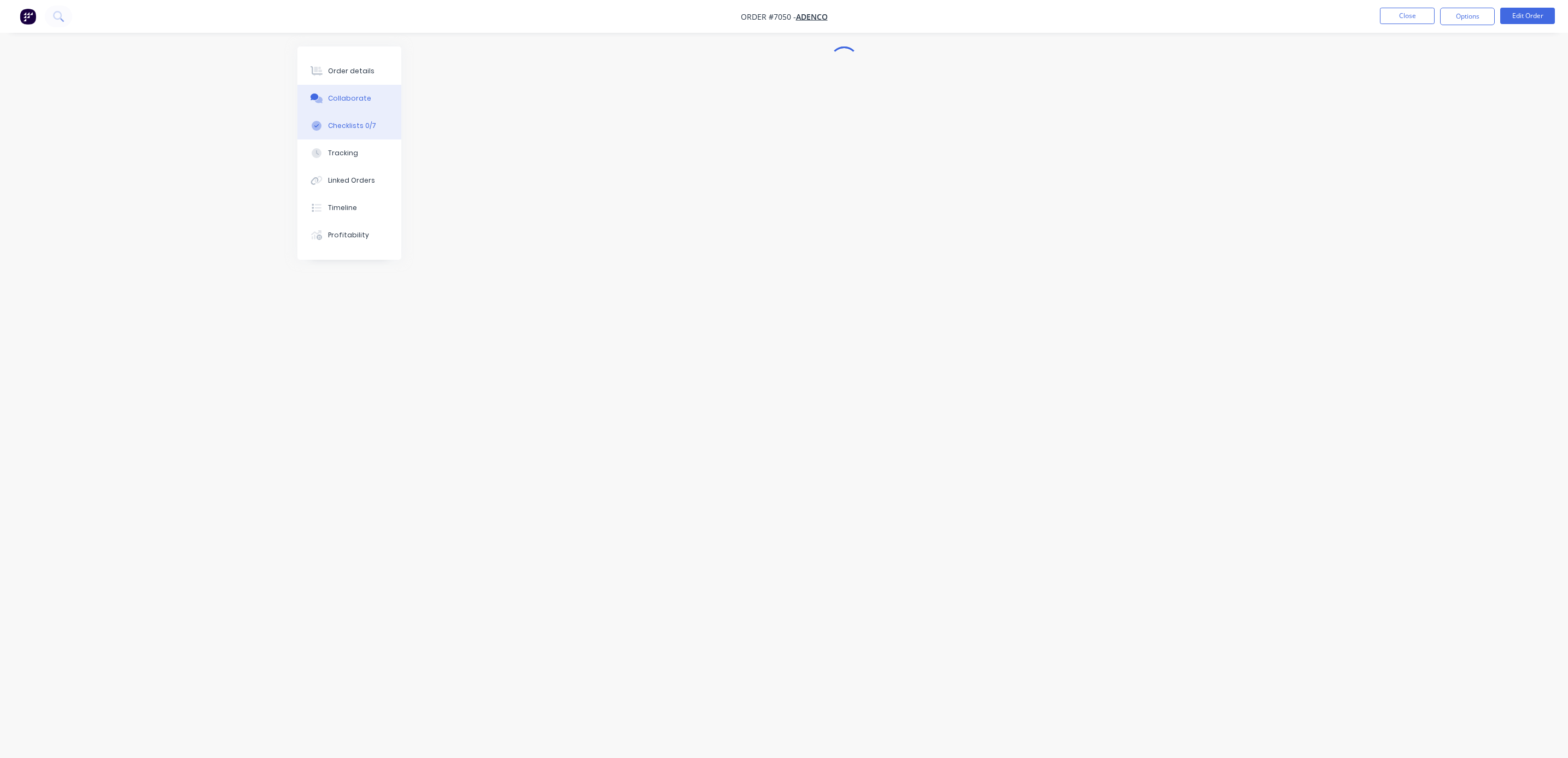
click at [338, 123] on div "Checklists 0/7" at bounding box center [351, 126] width 48 height 10
type textarea "x"
click at [1392, 11] on button "Close" at bounding box center [1408, 16] width 55 height 16
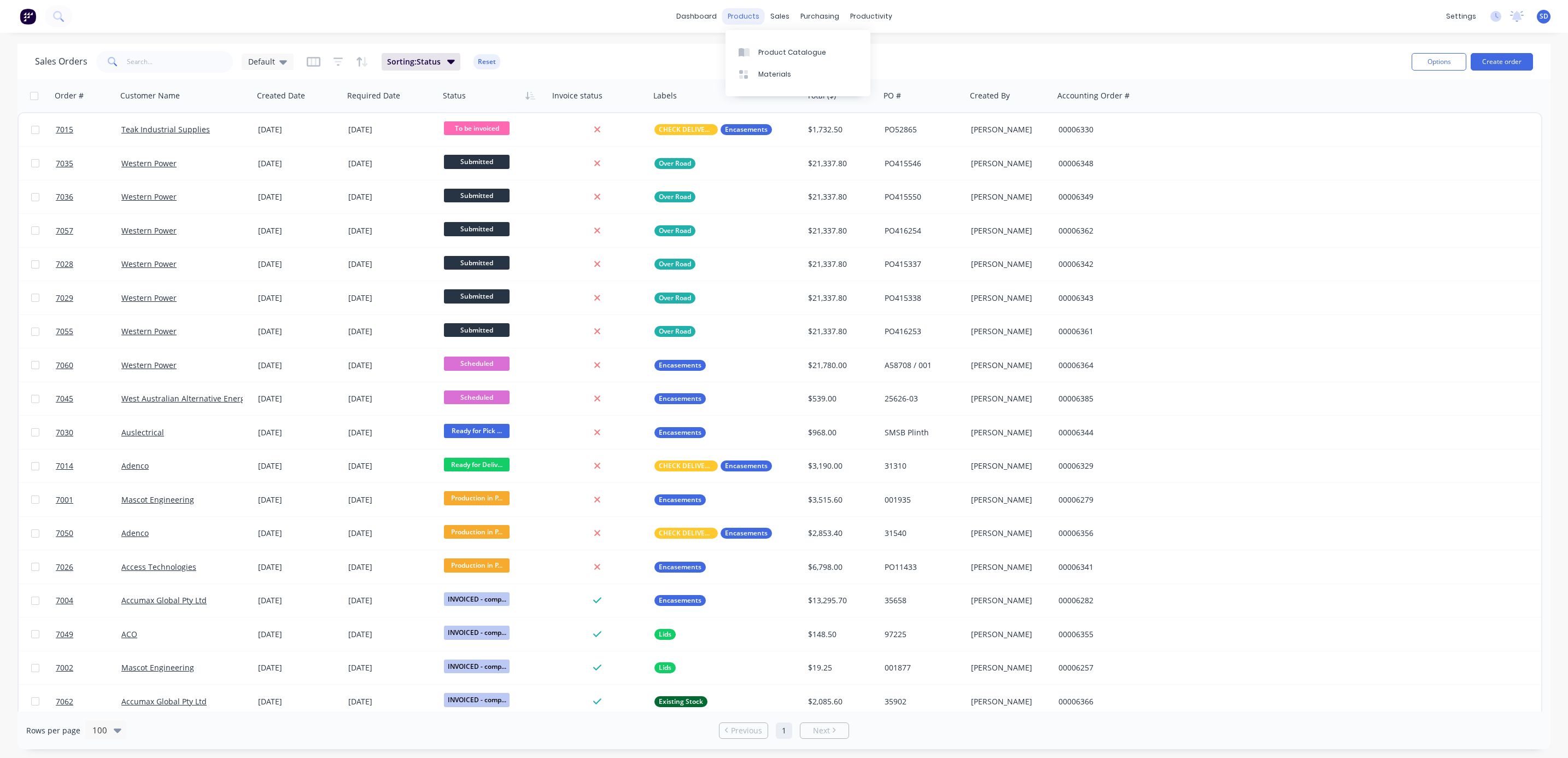
click at [742, 16] on div "products" at bounding box center [743, 16] width 42 height 16
click at [804, 54] on div "Sales Orders" at bounding box center [821, 52] width 45 height 10
